Goal: Transaction & Acquisition: Book appointment/travel/reservation

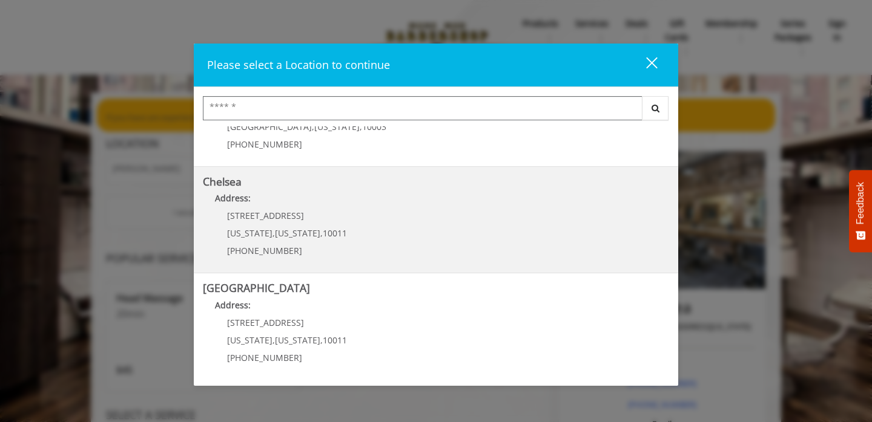
scroll to position [79, 0]
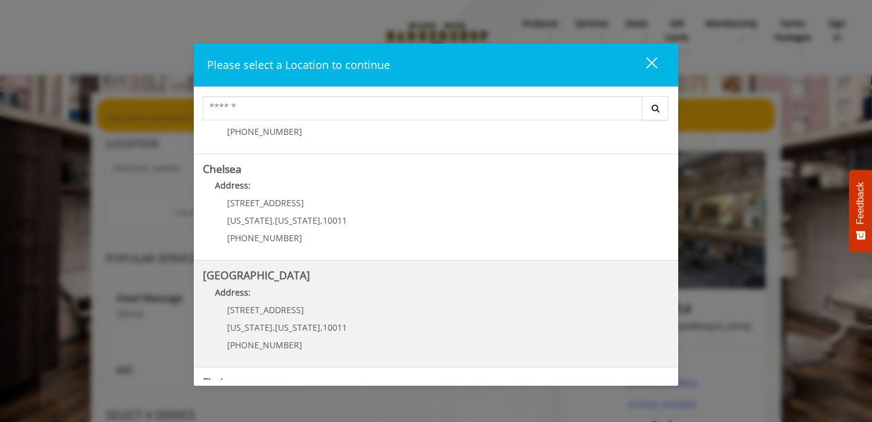
click at [259, 303] on Street "Address:" at bounding box center [436, 295] width 466 height 19
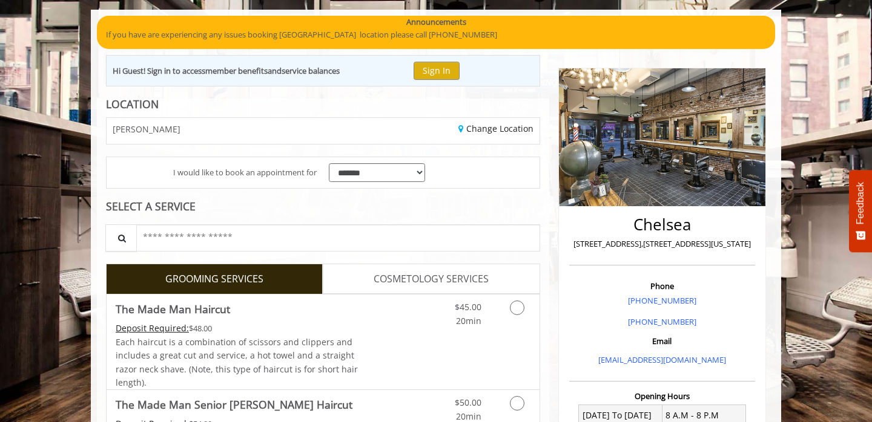
scroll to position [95, 0]
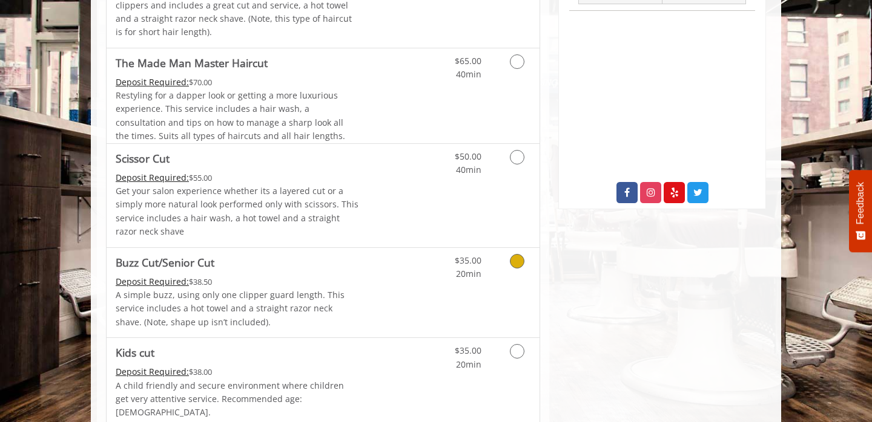
click at [305, 304] on p "A simple buzz, using only one clipper guard length. This service includes a hot…" at bounding box center [237, 309] width 243 height 41
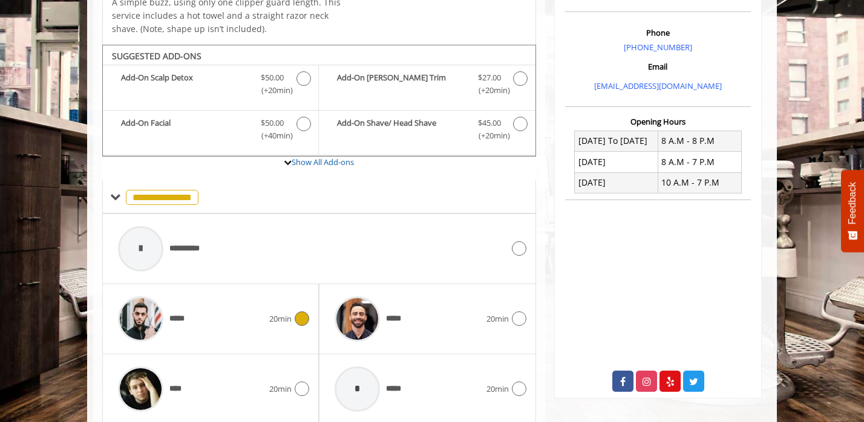
click at [245, 324] on div "*****" at bounding box center [190, 320] width 157 height 58
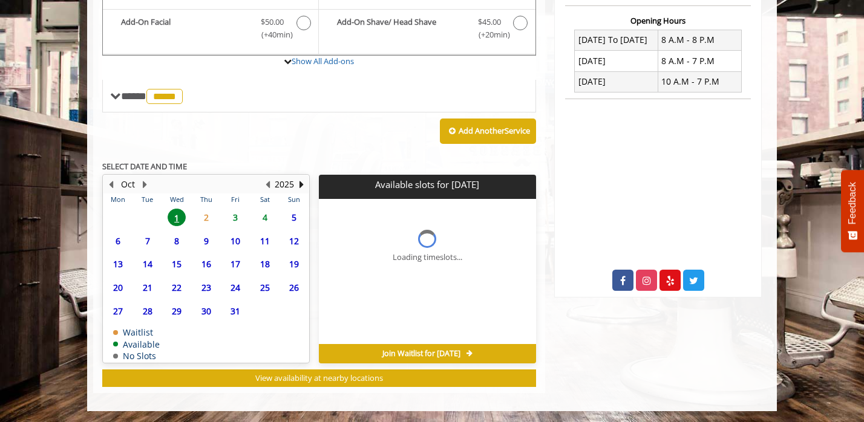
scroll to position [473, 0]
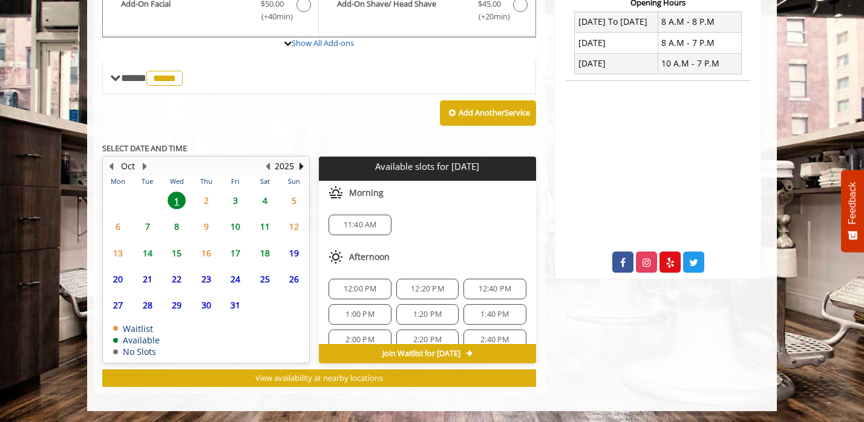
click at [175, 202] on span "1" at bounding box center [177, 201] width 18 height 18
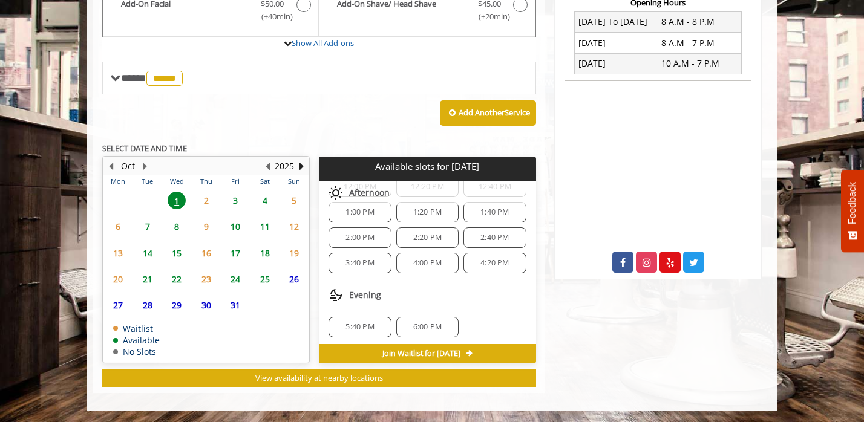
scroll to position [105, 0]
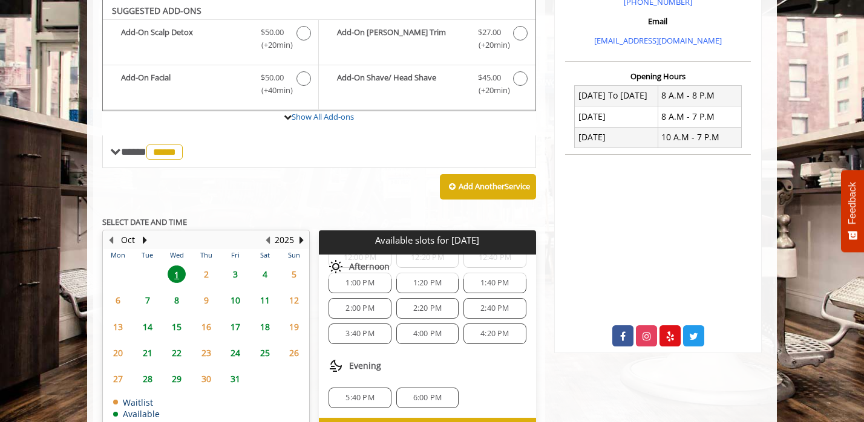
click at [418, 393] on span "6:00 PM" at bounding box center [427, 398] width 28 height 10
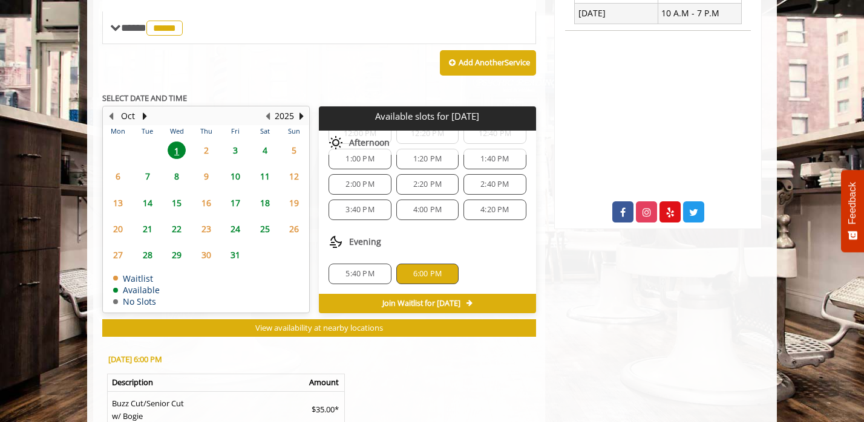
scroll to position [692, 0]
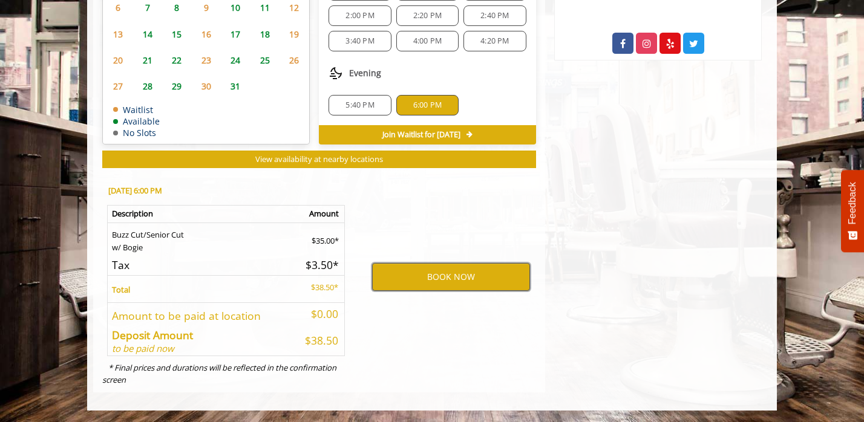
click at [420, 275] on button "BOOK NOW" at bounding box center [451, 277] width 158 height 28
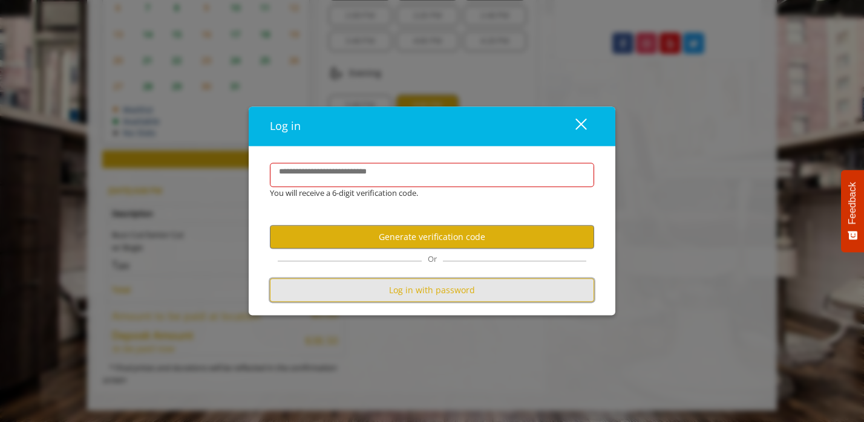
click at [408, 283] on button "Log in with password" at bounding box center [432, 291] width 324 height 24
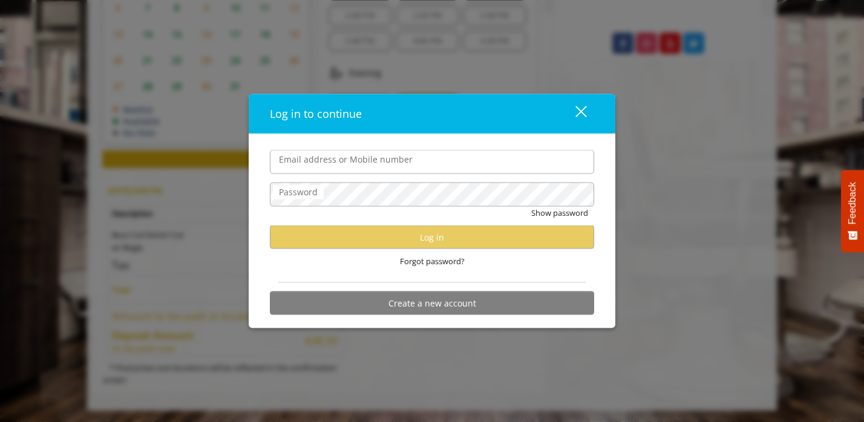
type input "**********"
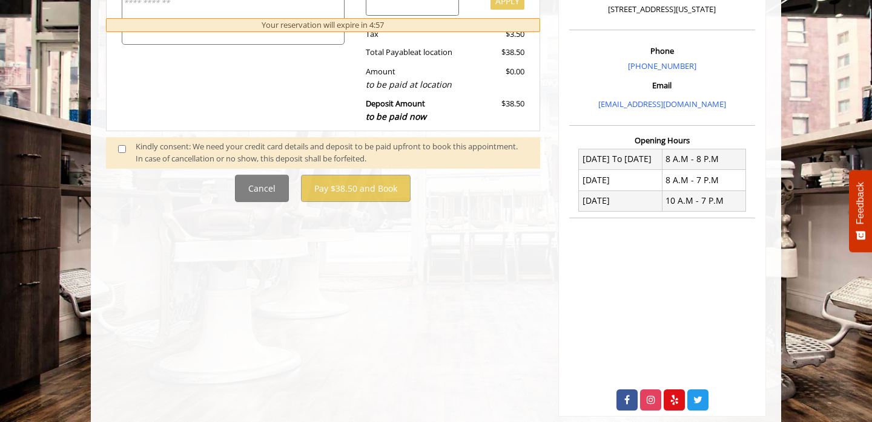
scroll to position [350, 0]
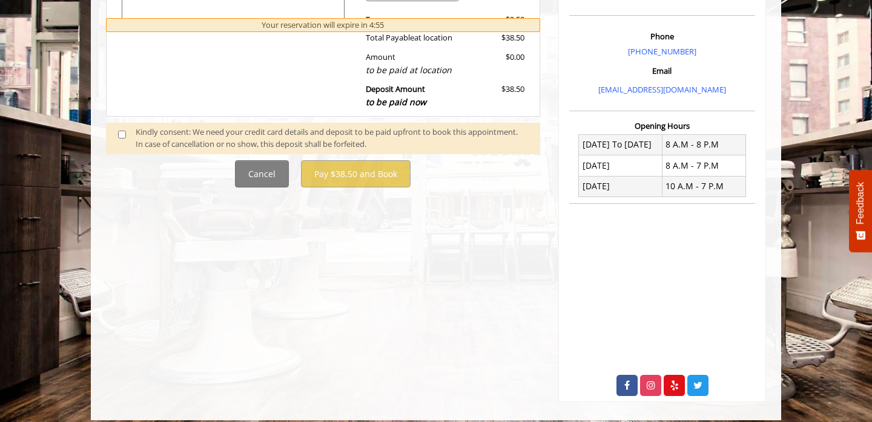
click at [116, 131] on span at bounding box center [127, 138] width 36 height 25
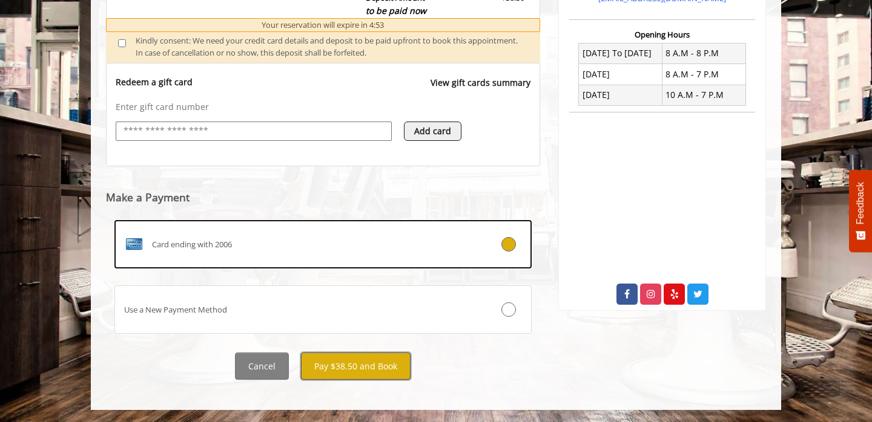
click at [347, 361] on button "Pay $38.50 and Book" at bounding box center [356, 366] width 110 height 27
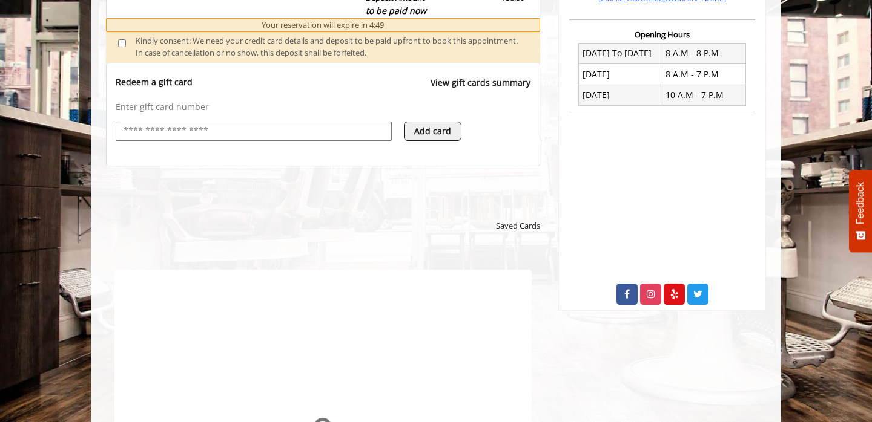
scroll to position [0, 0]
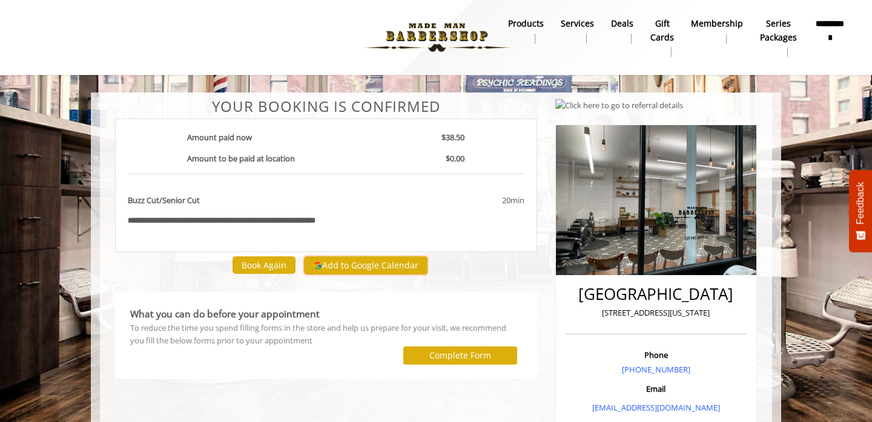
click at [384, 269] on button "Add to Google Calendar" at bounding box center [365, 266] width 123 height 18
